Goal: Task Accomplishment & Management: Use online tool/utility

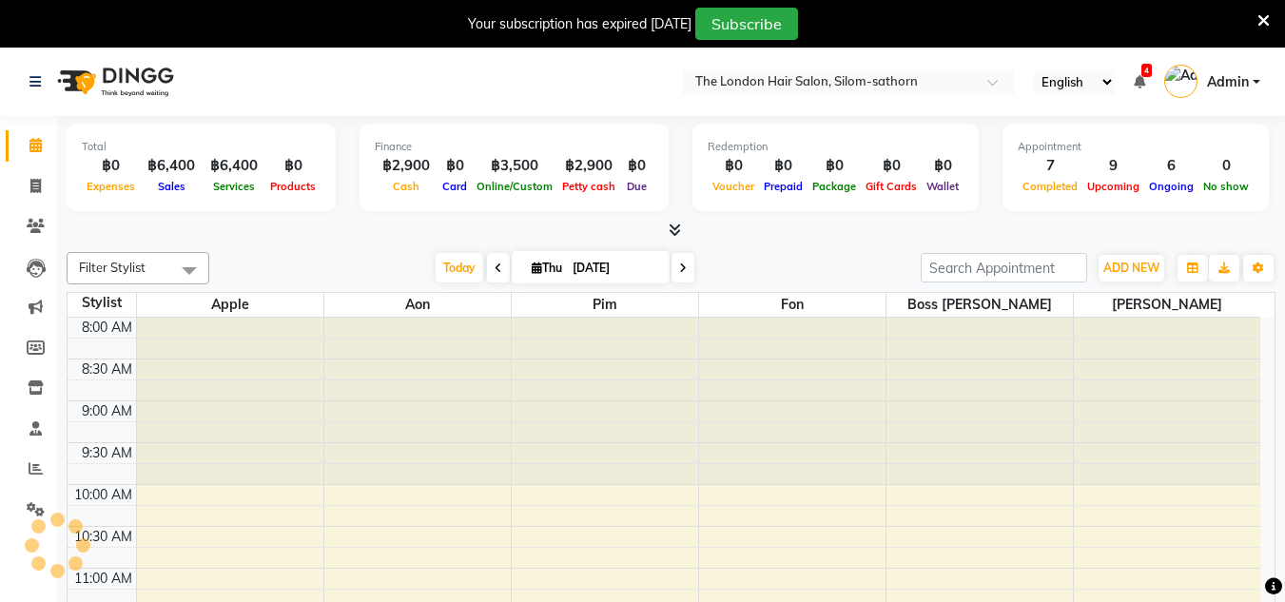
select select "en"
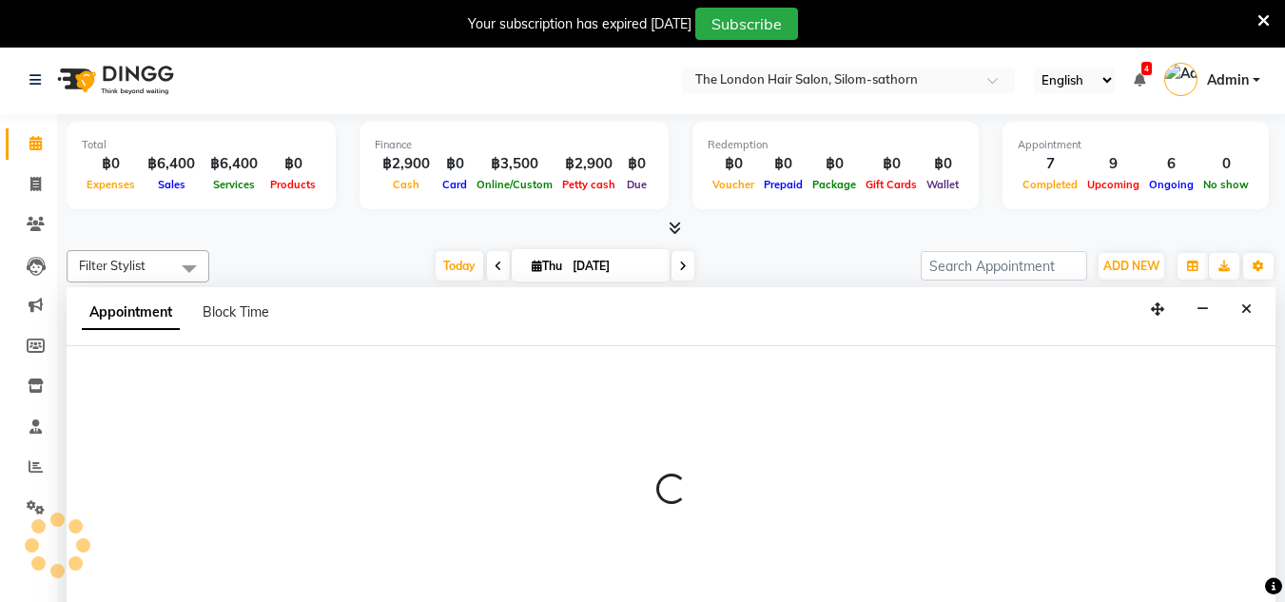
scroll to position [49, 0]
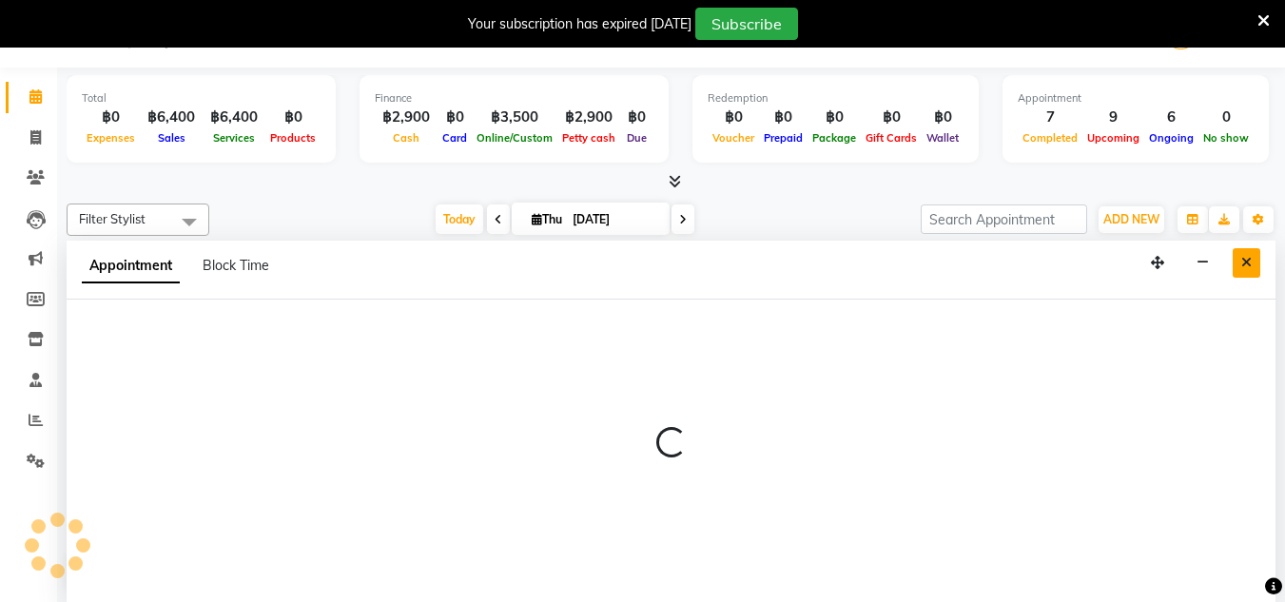
click at [1247, 269] on icon "Close" at bounding box center [1247, 262] width 10 height 13
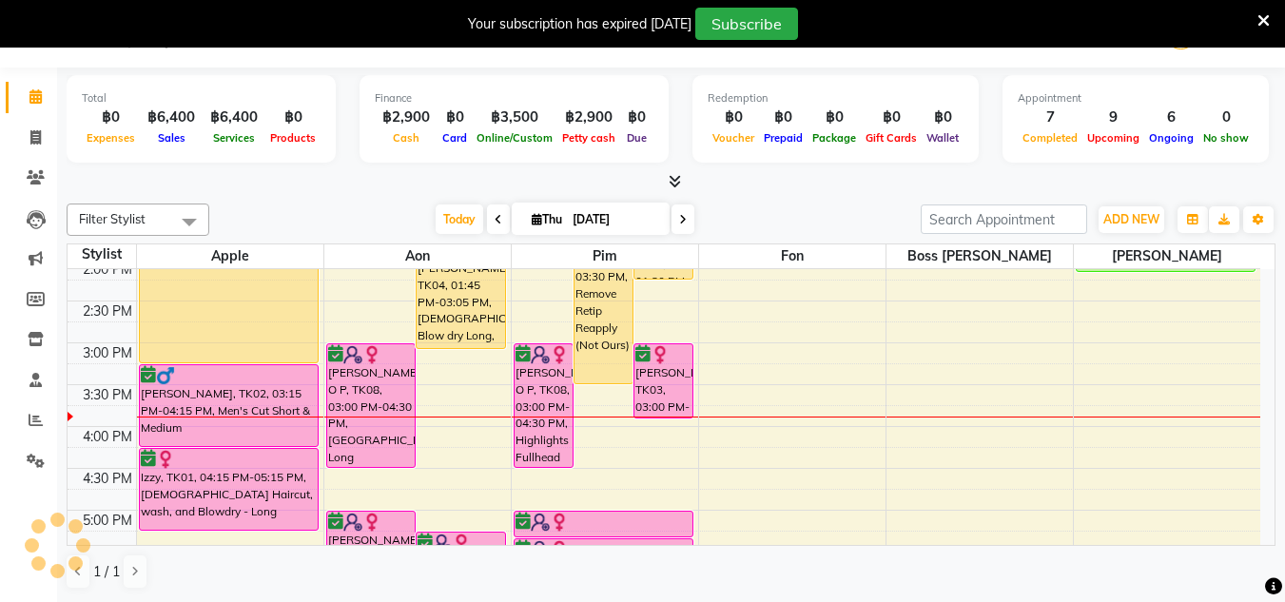
scroll to position [429, 0]
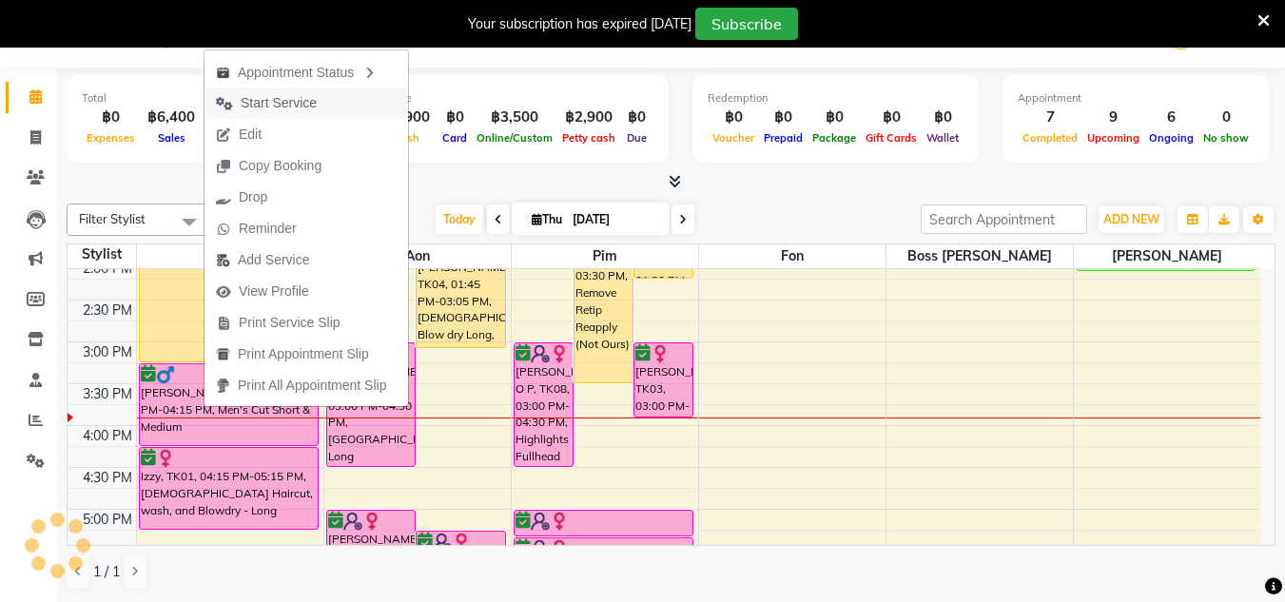
click at [277, 95] on span "Start Service" at bounding box center [279, 103] width 76 height 20
